Goal: Information Seeking & Learning: Learn about a topic

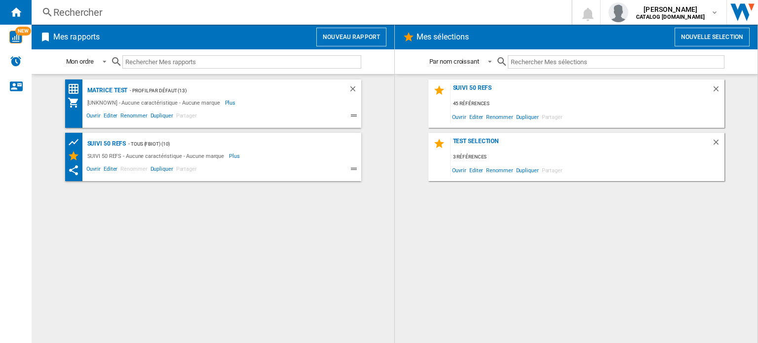
click at [146, 6] on div "Rechercher" at bounding box center [299, 12] width 492 height 14
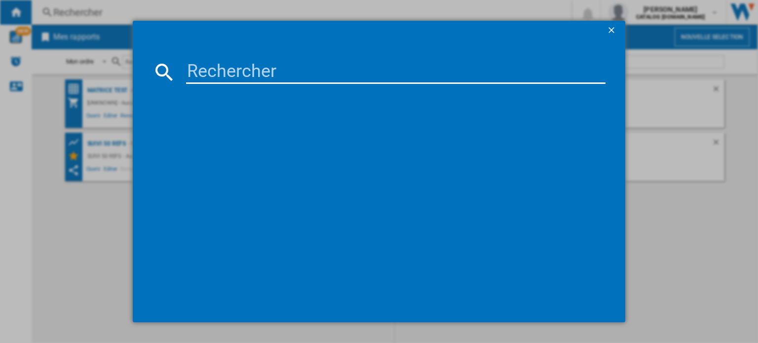
click at [444, 73] on input at bounding box center [395, 72] width 419 height 24
type input "calor GV9550"
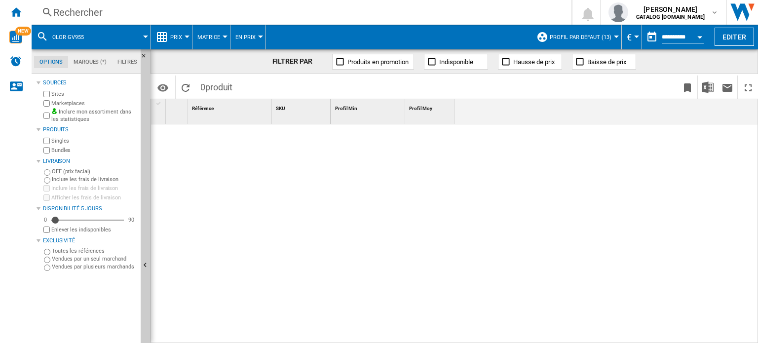
click at [81, 12] on div "Rechercher" at bounding box center [299, 12] width 492 height 14
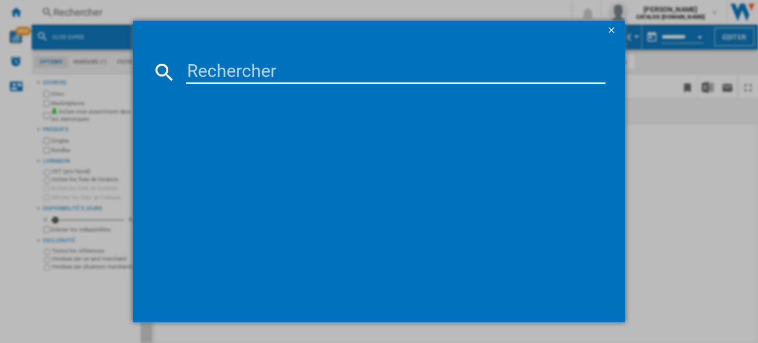
drag, startPoint x: 222, startPoint y: 72, endPoint x: 208, endPoint y: 70, distance: 14.9
click at [208, 70] on input at bounding box center [395, 72] width 419 height 24
type input "GV9550"
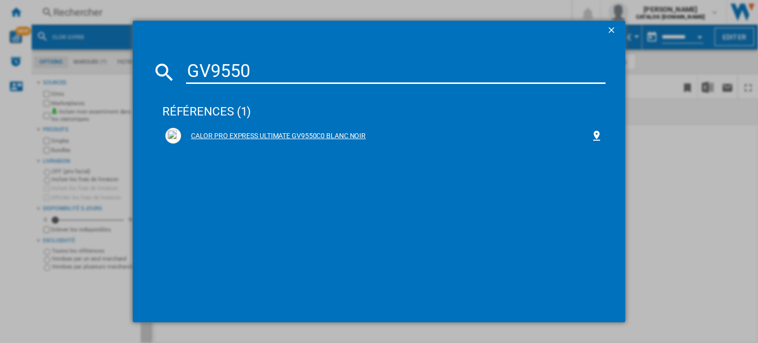
click at [263, 134] on div "CALOR PRO EXPRESS ULTIMATE GV9550C0 BLANC NOIR" at bounding box center [385, 136] width 409 height 10
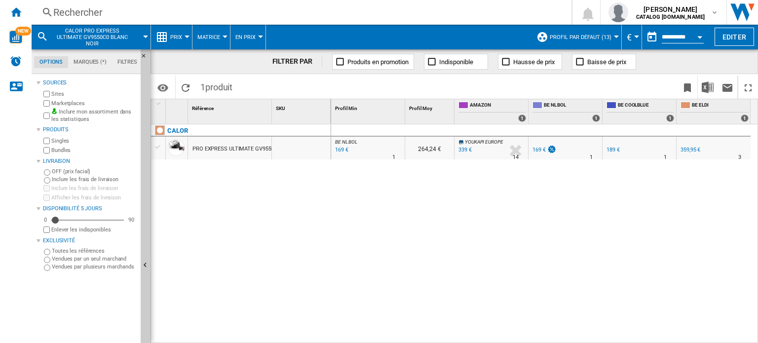
click at [171, 40] on button "Prix" at bounding box center [178, 37] width 17 height 25
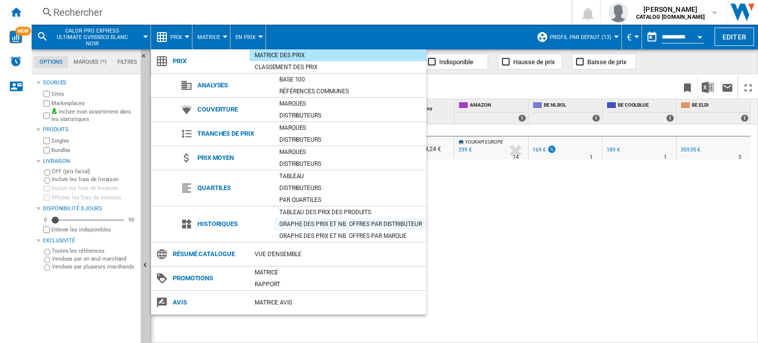
click at [308, 219] on div "Graphe des prix et nb. offres par distributeur" at bounding box center [350, 224] width 152 height 10
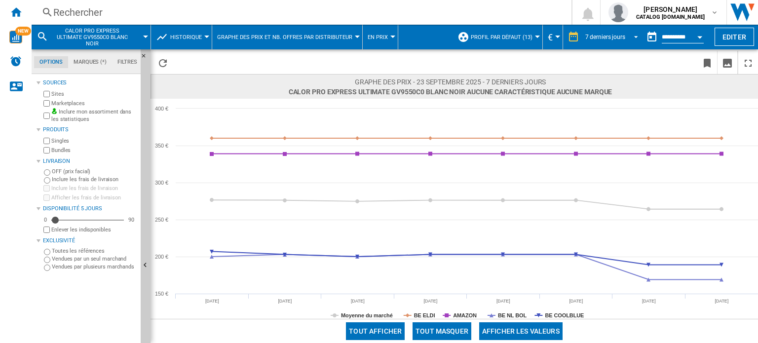
click at [632, 35] on span "REPORTS.WIZARD.STEPS.REPORT.STEPS.REPORT_OPTIONS.PERIOD: 7 derniers jours" at bounding box center [633, 36] width 12 height 9
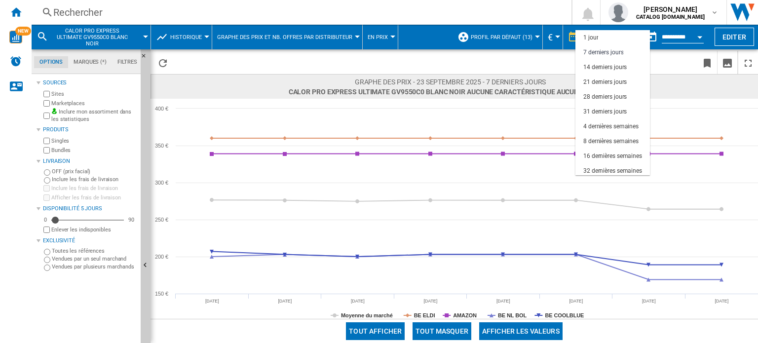
scroll to position [14, 0]
click at [604, 138] on div "16 dernières semaines" at bounding box center [612, 142] width 59 height 8
